Goal: Check status: Check status

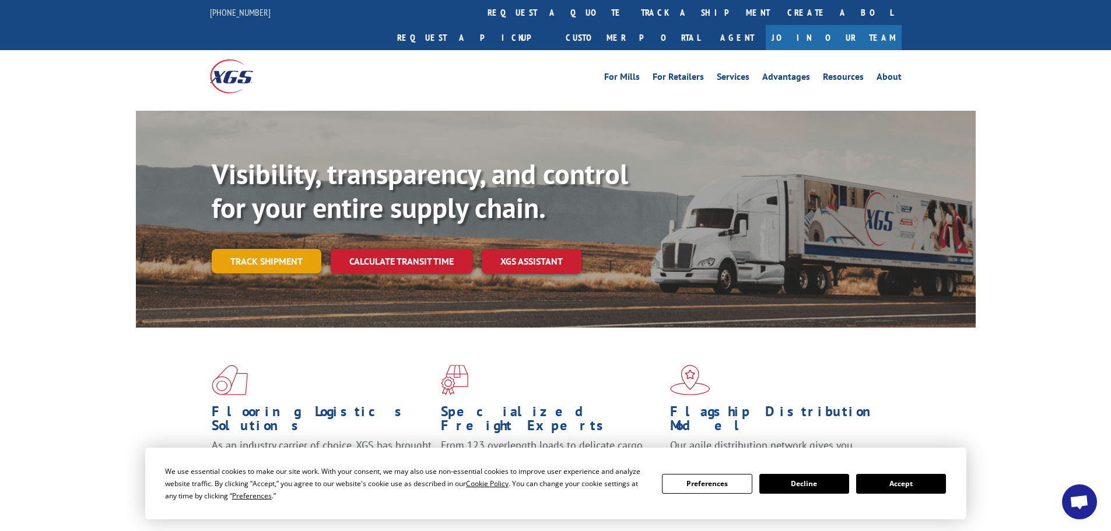
click at [274, 249] on link "Track shipment" at bounding box center [267, 261] width 110 height 24
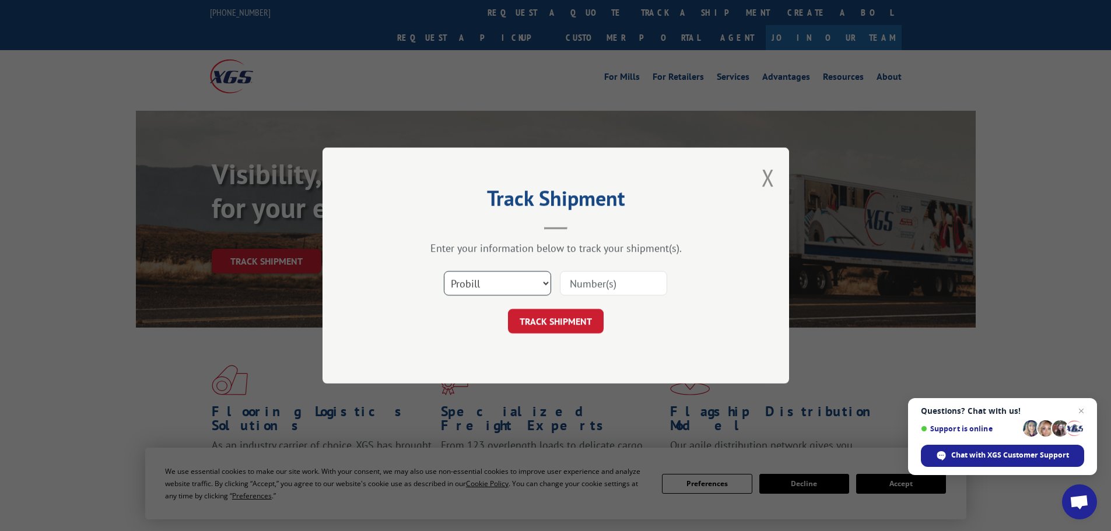
click at [496, 284] on select "Select category... Probill BOL PO" at bounding box center [497, 283] width 107 height 24
click at [582, 277] on input at bounding box center [613, 283] width 107 height 24
type input "449698"
click at [551, 314] on button "TRACK SHIPMENT" at bounding box center [556, 321] width 96 height 24
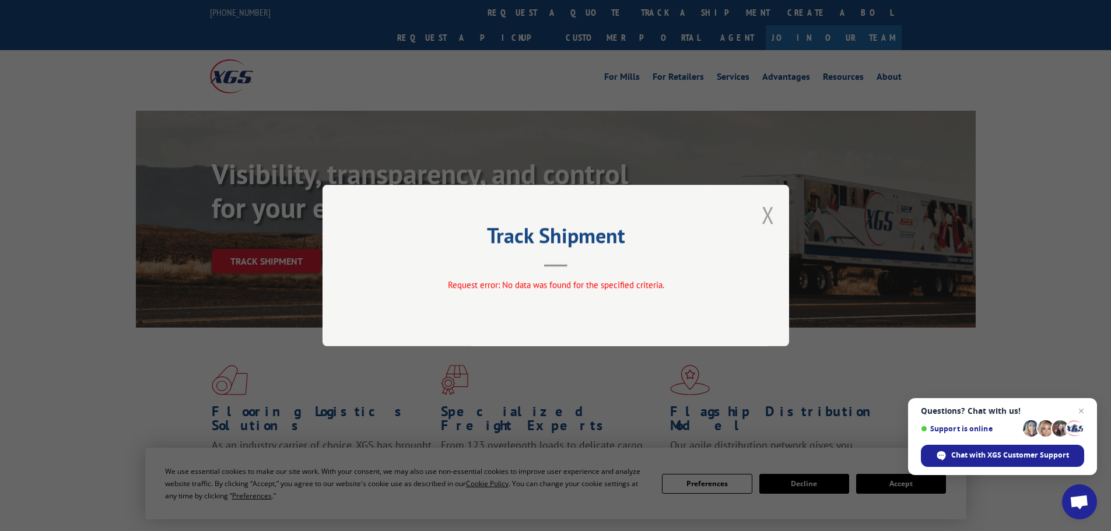
click at [774, 212] on div "Track Shipment Request error: No data was found for the specified criteria." at bounding box center [556, 266] width 467 height 162
click at [771, 212] on button "Close modal" at bounding box center [768, 214] width 13 height 31
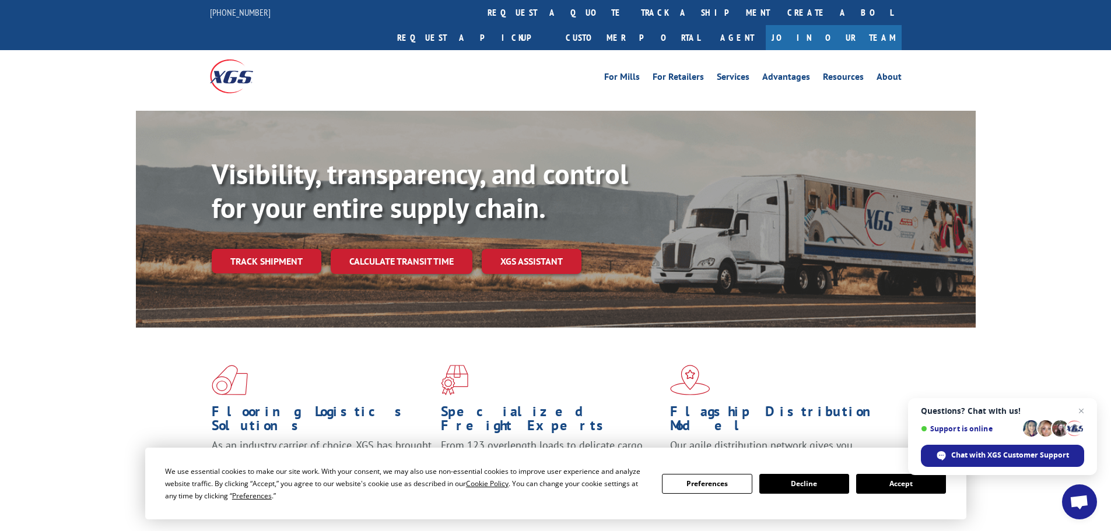
click at [862, 488] on button "Accept" at bounding box center [901, 484] width 90 height 20
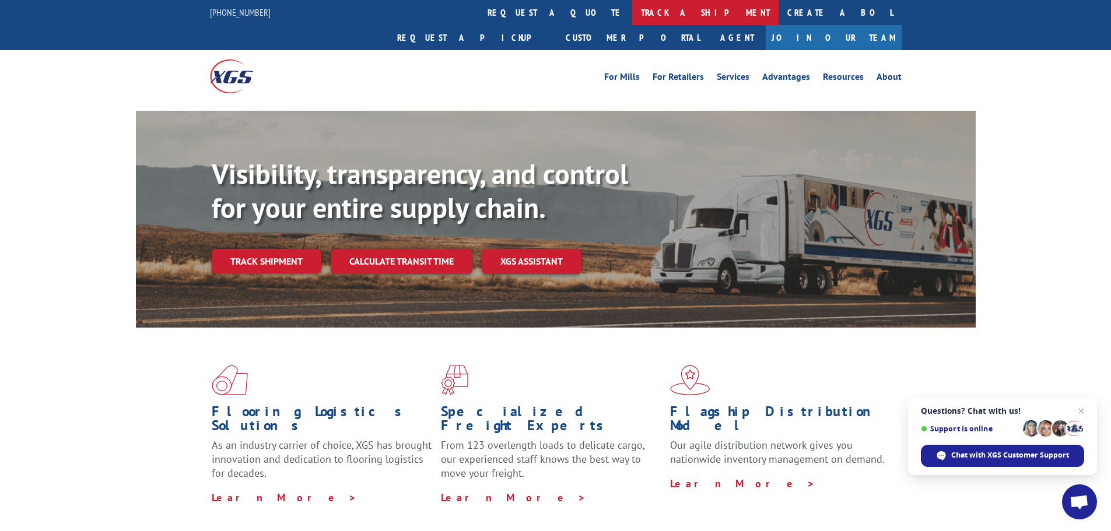
click at [632, 18] on link "track a shipment" at bounding box center [705, 12] width 146 height 25
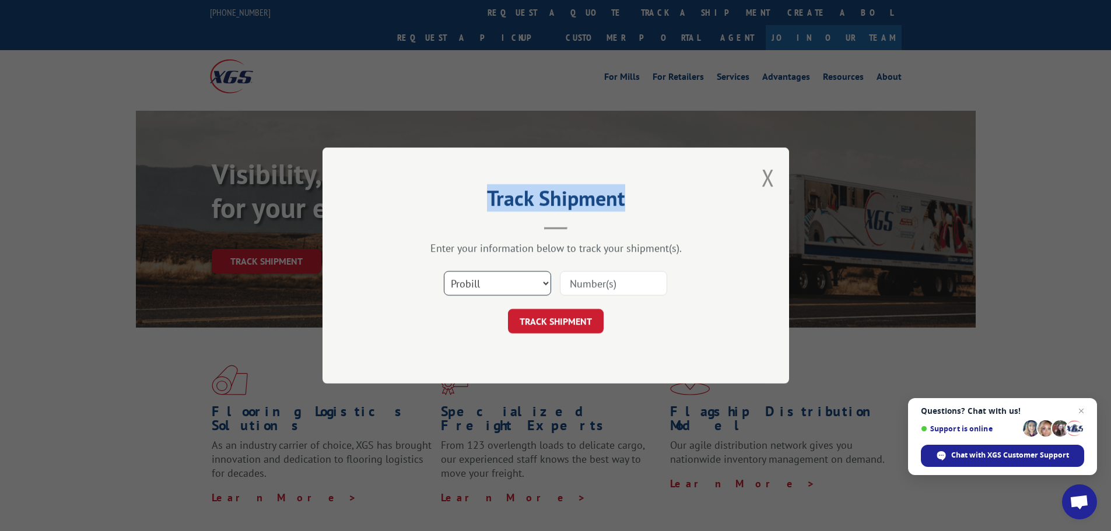
click at [500, 275] on select "Select category... Probill BOL PO" at bounding box center [497, 283] width 107 height 24
select select "bol"
click at [444, 271] on select "Select category... Probill BOL PO" at bounding box center [497, 283] width 107 height 24
click at [566, 285] on input at bounding box center [613, 283] width 107 height 24
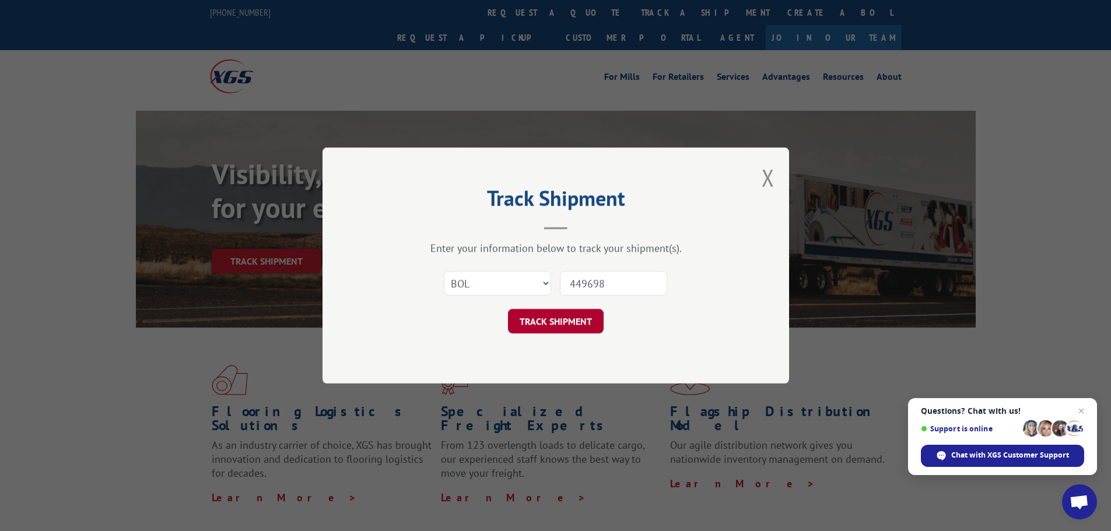
type input "449698"
click at [556, 323] on button "TRACK SHIPMENT" at bounding box center [556, 321] width 96 height 24
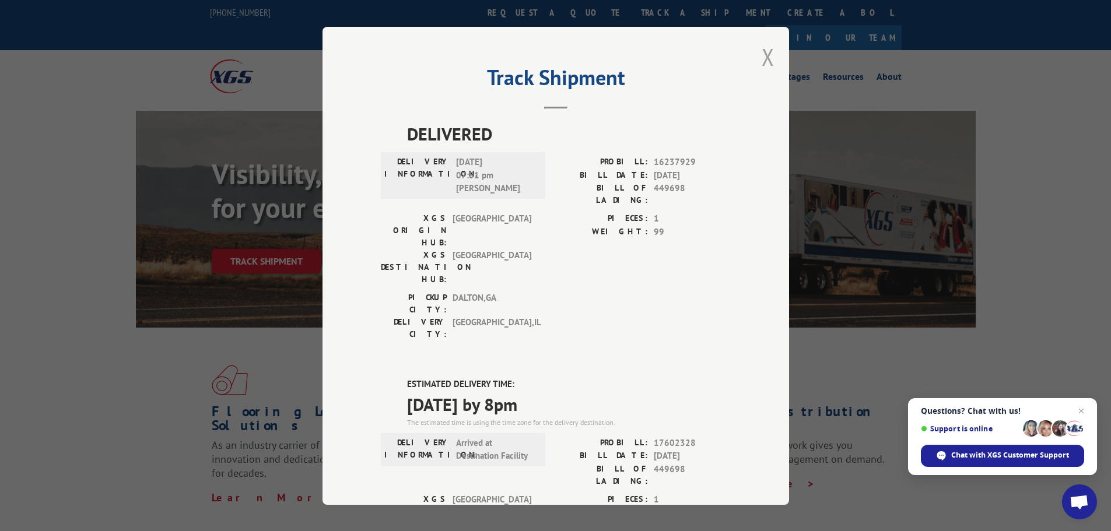
click at [762, 48] on button "Close modal" at bounding box center [768, 56] width 13 height 31
